Goal: Task Accomplishment & Management: Use online tool/utility

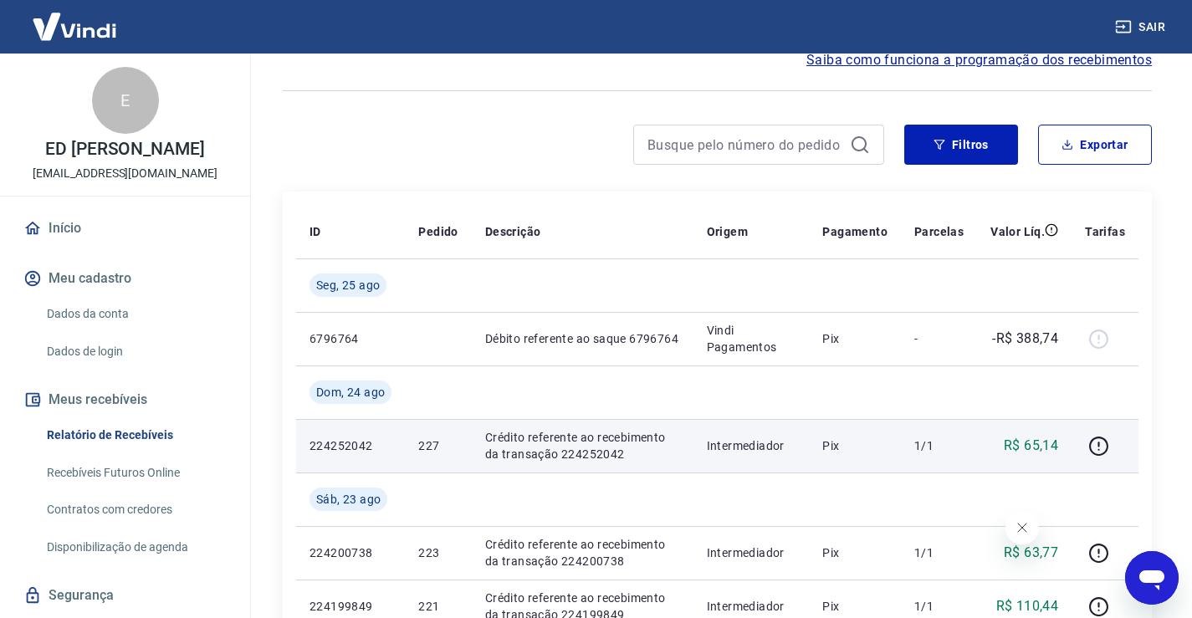
scroll to position [167, 0]
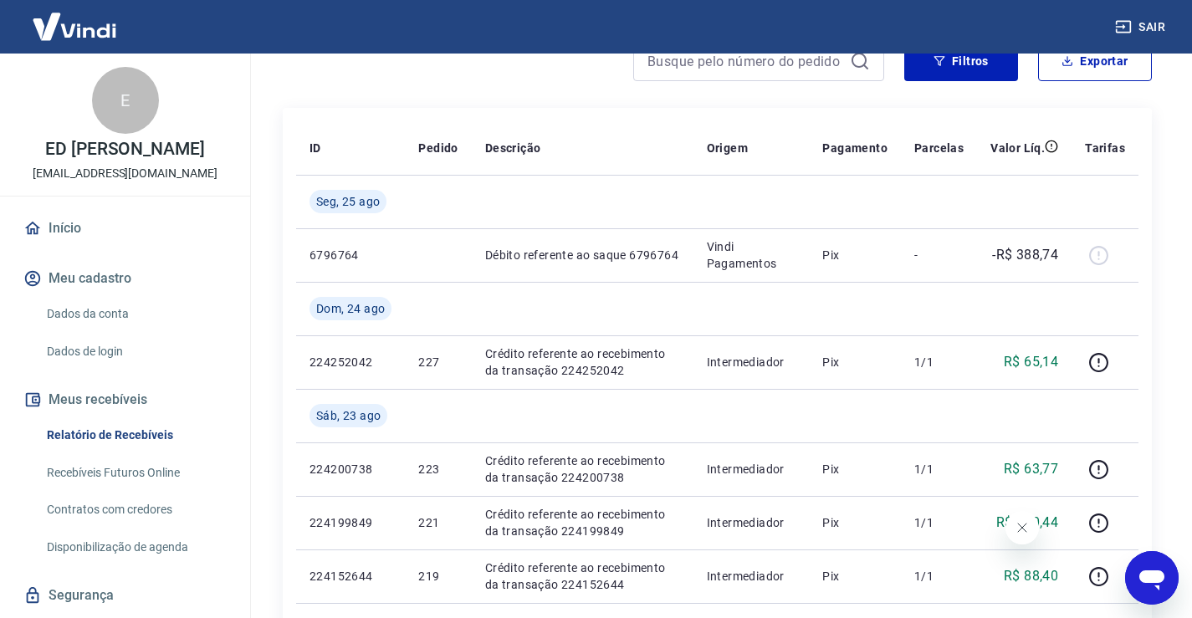
click at [168, 490] on link "Recebíveis Futuros Online" at bounding box center [135, 473] width 190 height 34
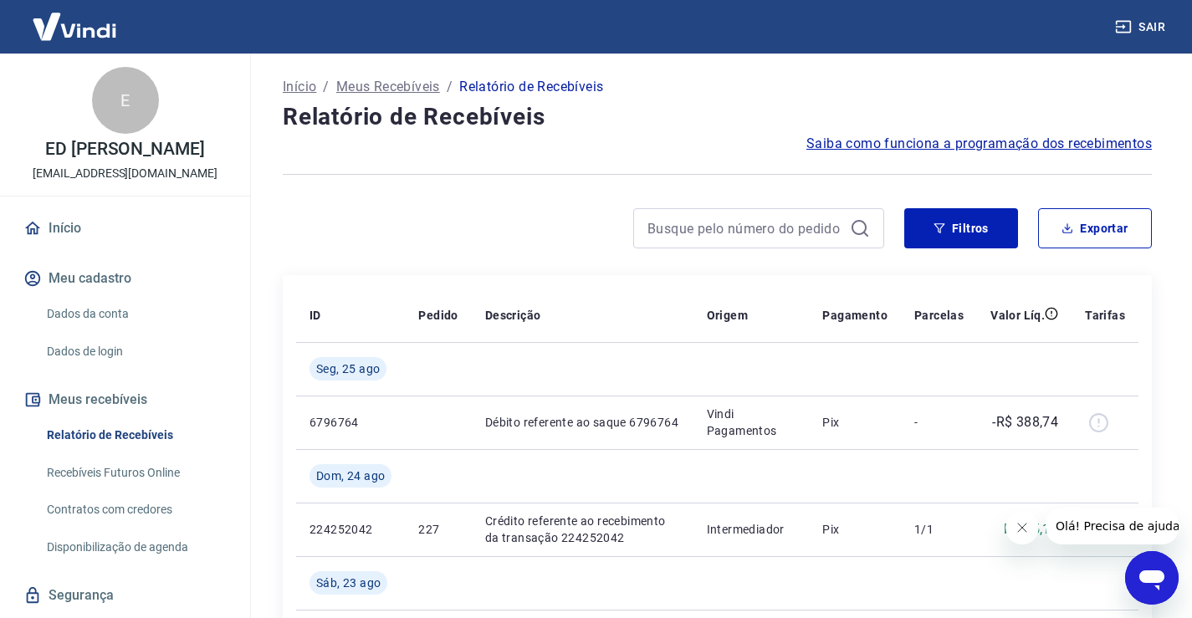
click at [128, 490] on link "Recebíveis Futuros Online" at bounding box center [135, 473] width 190 height 34
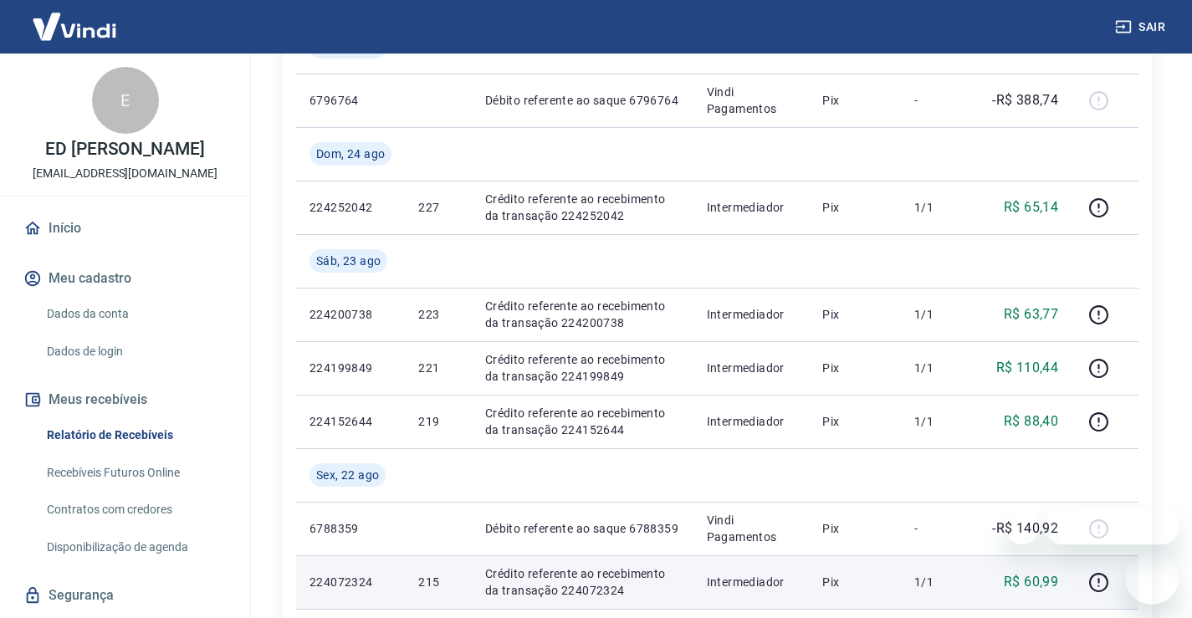
scroll to position [418, 0]
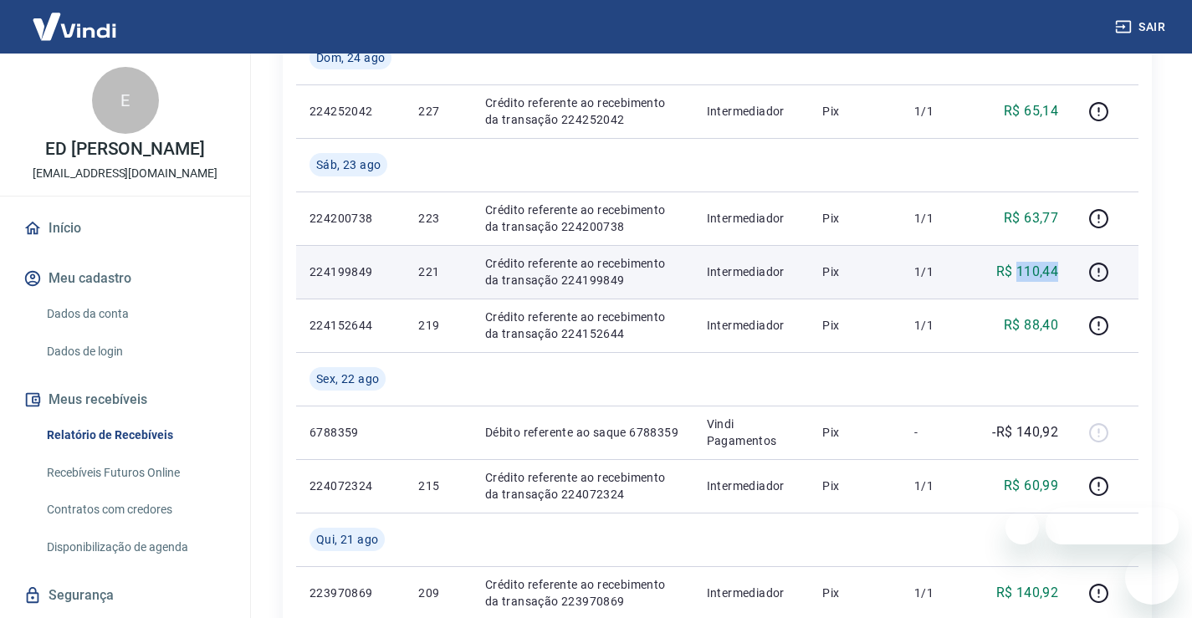
drag, startPoint x: 1032, startPoint y: 273, endPoint x: 1021, endPoint y: 269, distance: 11.7
click at [1021, 269] on td "R$ 110,44" at bounding box center [1024, 272] width 95 height 54
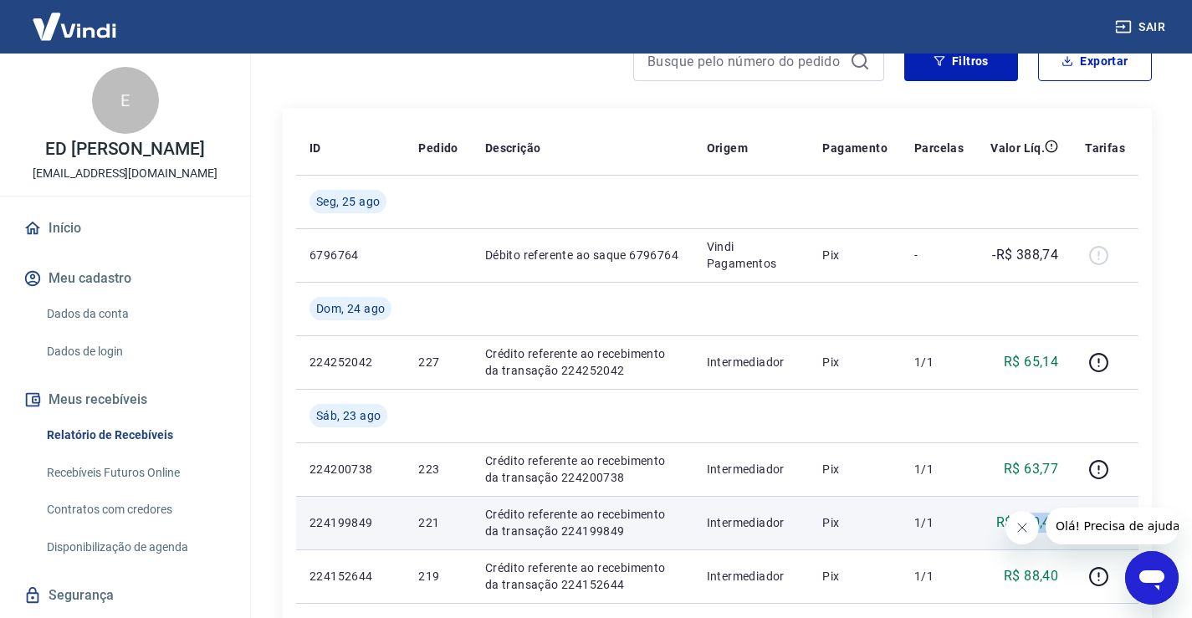
scroll to position [0, 0]
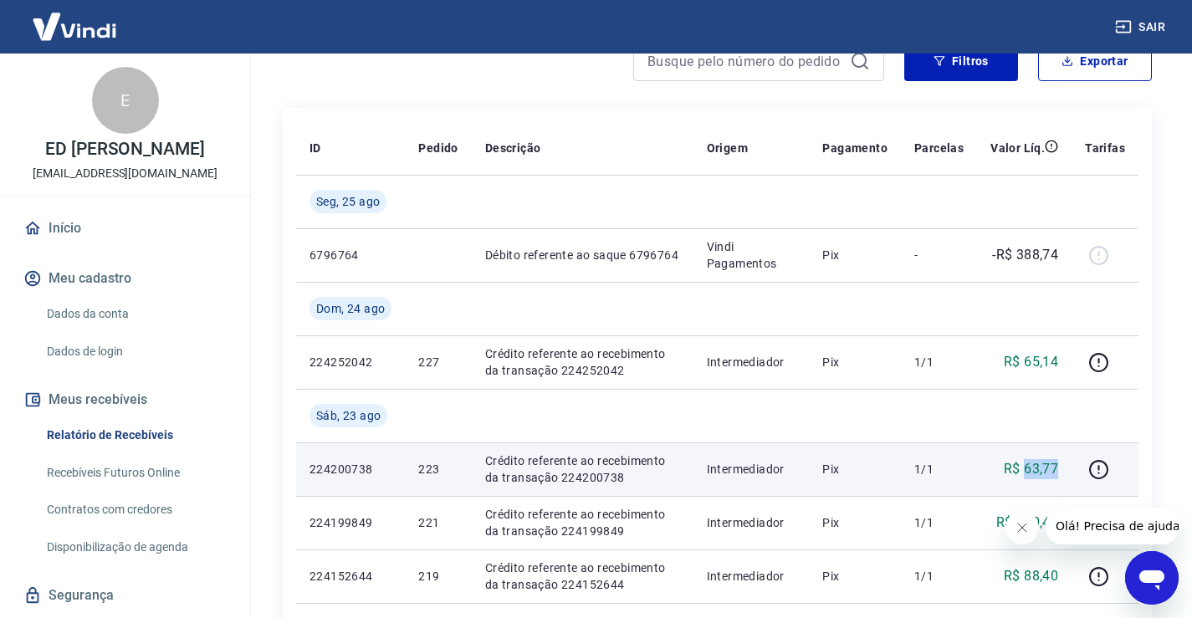
drag, startPoint x: 1059, startPoint y: 464, endPoint x: 1026, endPoint y: 470, distance: 34.1
click at [1026, 470] on p "R$ 63,77" at bounding box center [1031, 469] width 54 height 20
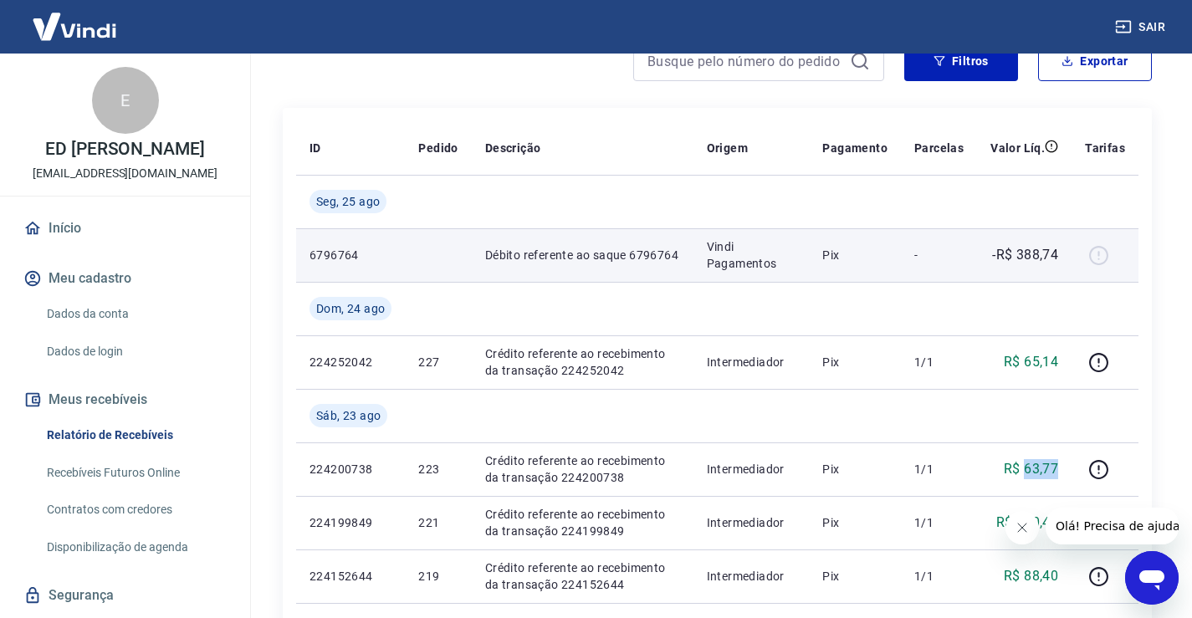
copy p "63,77"
